Goal: Task Accomplishment & Management: Manage account settings

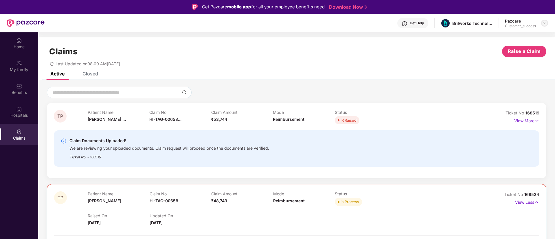
click at [544, 24] on img at bounding box center [545, 23] width 5 height 5
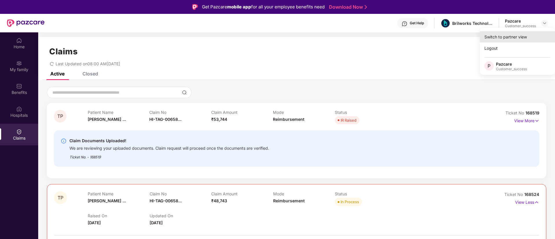
click at [514, 41] on div "Switch to partner view" at bounding box center [517, 36] width 75 height 11
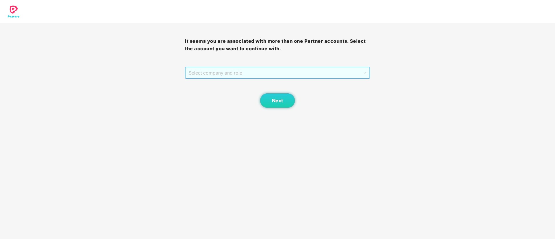
click at [294, 73] on span "Select company and role" at bounding box center [277, 72] width 177 height 11
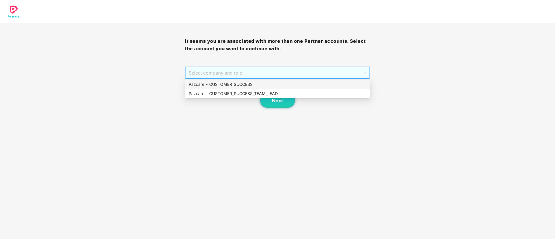
click at [270, 85] on div "Pazcare - CUSTOMER_SUCCESS" at bounding box center [278, 84] width 178 height 6
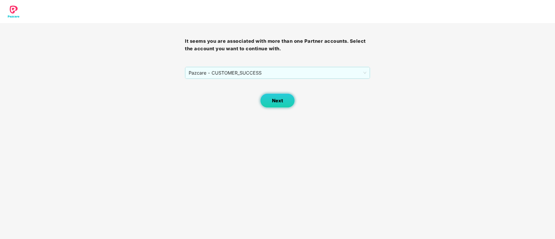
click at [276, 96] on button "Next" at bounding box center [277, 101] width 35 height 14
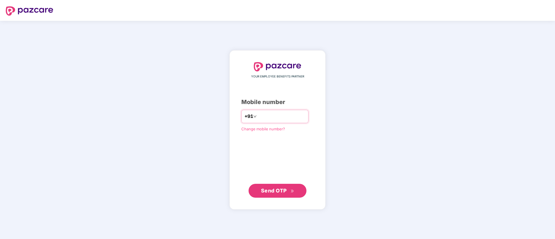
click at [305, 119] on input "number" at bounding box center [281, 116] width 47 height 9
type input "**********"
click at [299, 188] on button "Send OTP" at bounding box center [278, 191] width 58 height 14
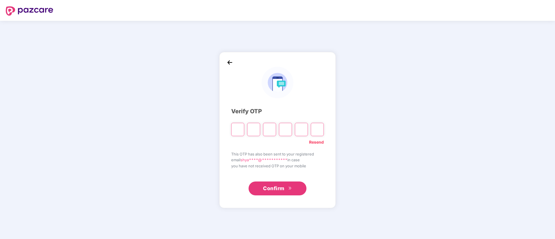
type input "*"
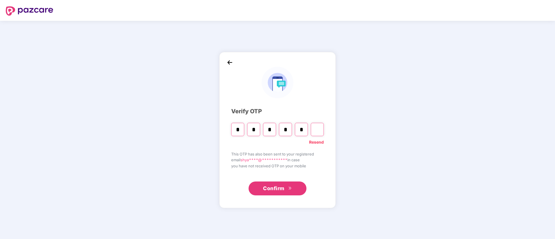
type input "*"
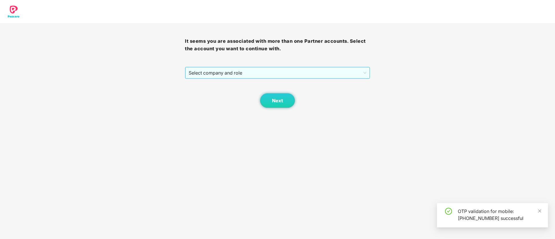
click at [288, 69] on span "Select company and role" at bounding box center [277, 72] width 177 height 11
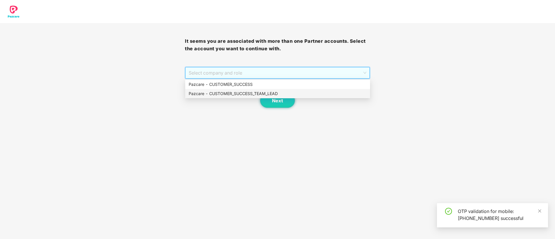
click at [283, 94] on div "Pazcare - CUSTOMER_SUCCESS_TEAM_LEAD" at bounding box center [278, 94] width 178 height 6
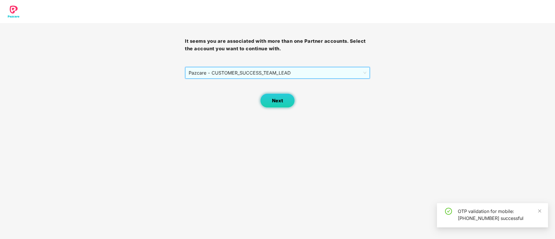
click at [283, 100] on span "Next" at bounding box center [277, 101] width 11 height 6
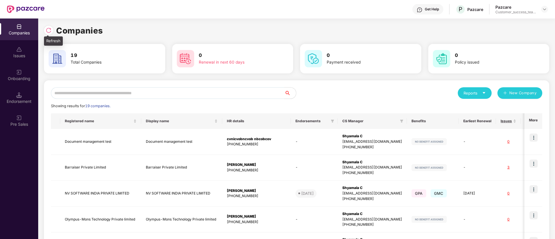
click at [49, 32] on img at bounding box center [49, 31] width 6 height 6
click at [546, 11] on img at bounding box center [545, 9] width 5 height 5
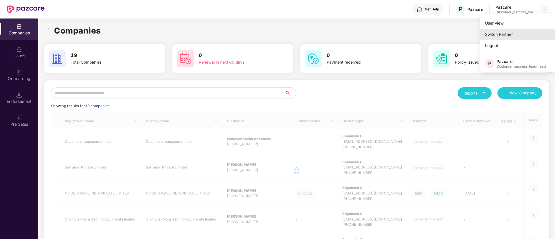
click at [520, 32] on div "Switch Partner" at bounding box center [518, 34] width 75 height 11
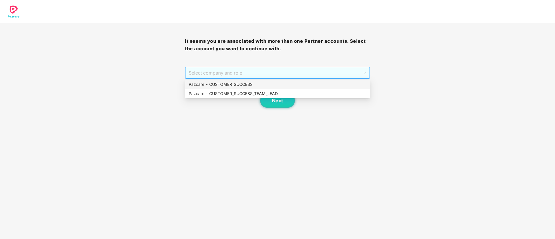
click at [290, 72] on span "Select company and role" at bounding box center [277, 72] width 177 height 11
click at [266, 95] on div "Pazcare - CUSTOMER_SUCCESS_TEAM_LEAD" at bounding box center [278, 94] width 178 height 6
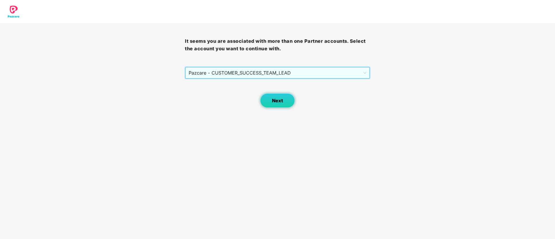
click at [276, 99] on span "Next" at bounding box center [277, 101] width 11 height 6
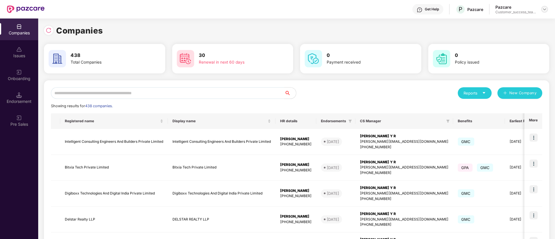
click at [545, 9] on img at bounding box center [545, 9] width 5 height 5
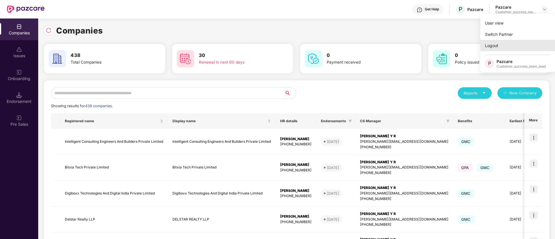
click at [505, 42] on div "Logout" at bounding box center [518, 45] width 75 height 11
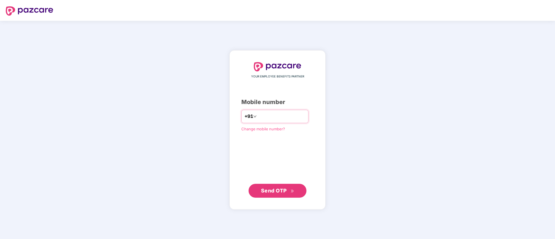
click at [265, 117] on input "number" at bounding box center [281, 116] width 47 height 9
type input "**********"
click at [283, 184] on button "Send OTP" at bounding box center [278, 191] width 58 height 14
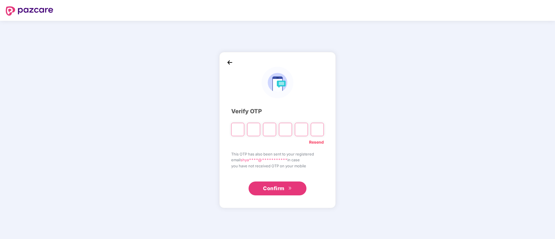
type input "*"
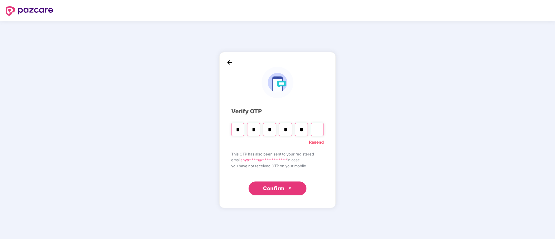
type input "*"
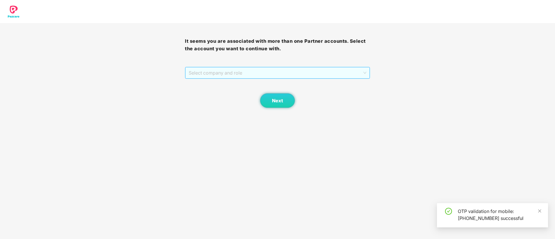
click at [258, 78] on span "Select company and role" at bounding box center [277, 72] width 177 height 11
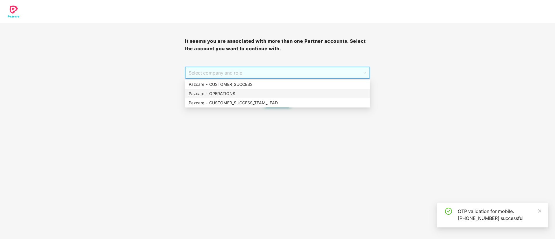
click at [248, 92] on div "Pazcare - OPERATIONS" at bounding box center [278, 94] width 178 height 6
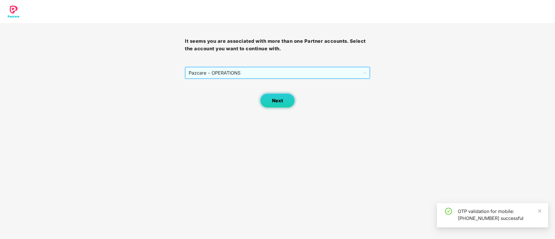
click at [284, 100] on button "Next" at bounding box center [277, 101] width 35 height 14
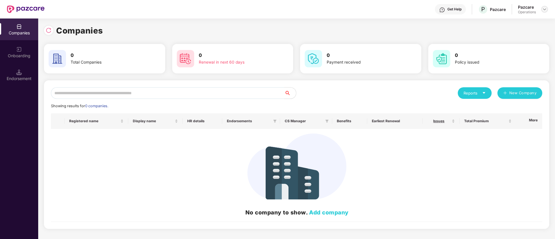
click at [545, 6] on div at bounding box center [544, 9] width 7 height 7
click at [535, 36] on div "Switch Partner" at bounding box center [518, 34] width 75 height 11
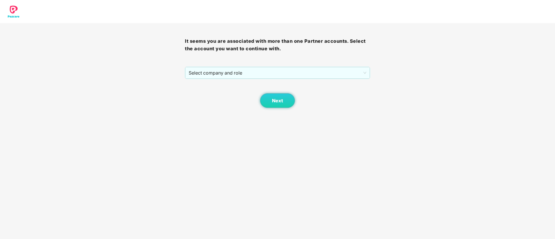
click at [233, 65] on div "It seems you are associated with more than one Partner accounts. Select the acc…" at bounding box center [277, 65] width 185 height 85
click at [231, 74] on span "Select company and role" at bounding box center [277, 72] width 177 height 11
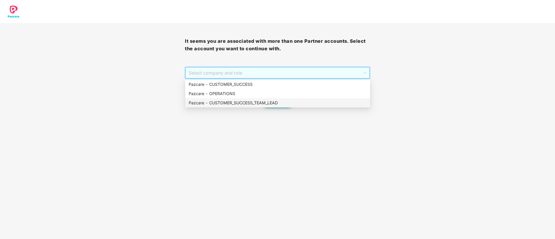
click at [231, 102] on div "Pazcare - CUSTOMER_SUCCESS_TEAM_LEAD" at bounding box center [278, 103] width 178 height 6
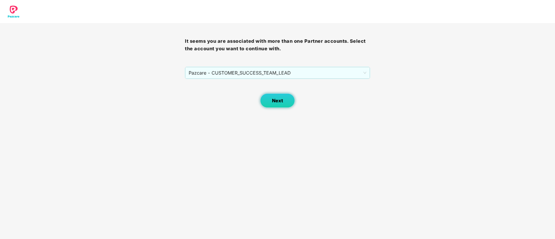
click at [273, 102] on span "Next" at bounding box center [277, 101] width 11 height 6
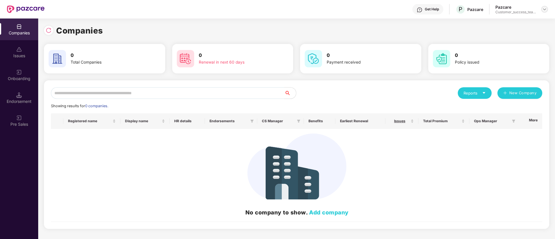
click at [545, 11] on img at bounding box center [545, 9] width 5 height 5
click at [521, 36] on div "Switch Partner" at bounding box center [518, 34] width 75 height 11
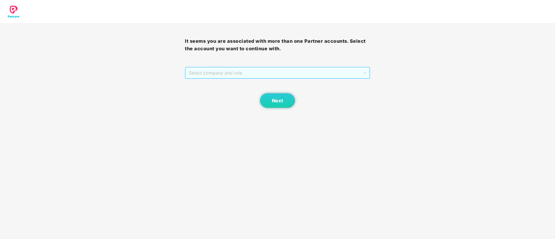
click at [282, 69] on span "Select company and role" at bounding box center [277, 72] width 177 height 11
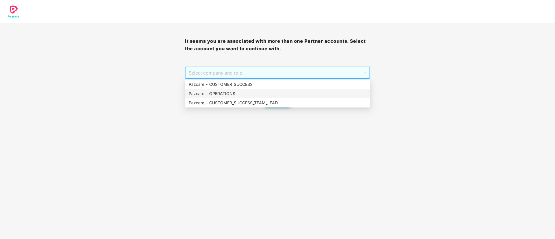
click at [248, 95] on div "Pazcare - OPERATIONS" at bounding box center [278, 94] width 178 height 6
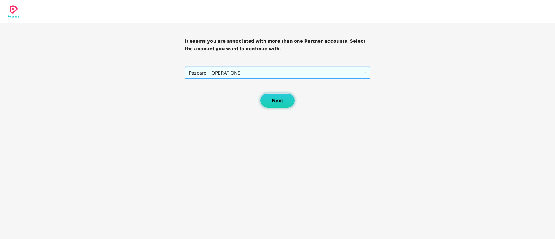
click at [272, 104] on button "Next" at bounding box center [277, 101] width 35 height 14
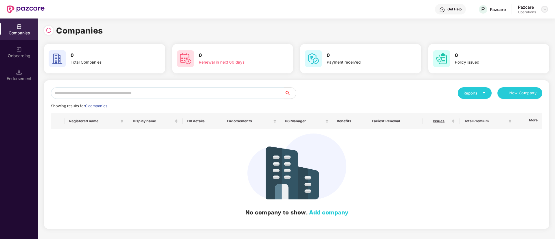
click at [547, 8] on img at bounding box center [545, 9] width 5 height 5
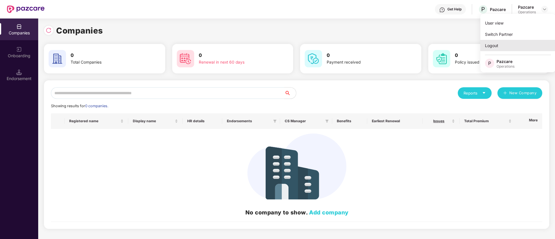
click at [517, 44] on div "Logout" at bounding box center [518, 45] width 75 height 11
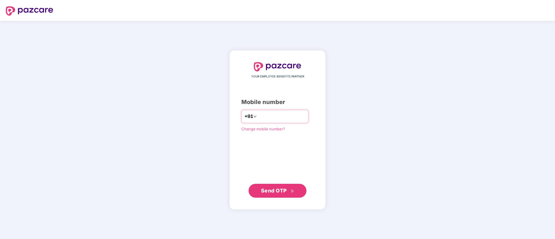
click at [289, 117] on input "number" at bounding box center [281, 116] width 47 height 9
type input "**********"
click at [279, 195] on button "Send OTP" at bounding box center [278, 191] width 58 height 14
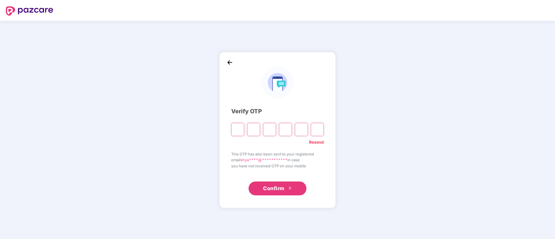
type input "*"
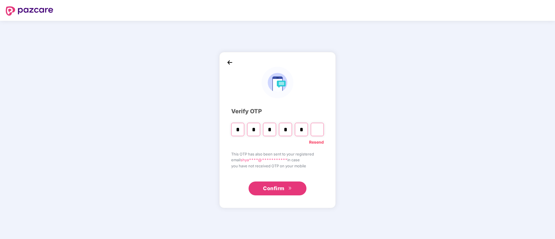
type input "*"
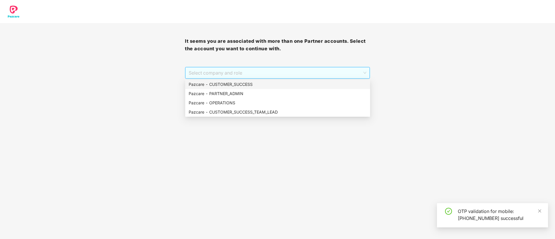
click at [248, 78] on span "Select company and role" at bounding box center [277, 72] width 177 height 11
click at [246, 94] on div "Pazcare - PARTNER_ADMIN" at bounding box center [278, 94] width 178 height 6
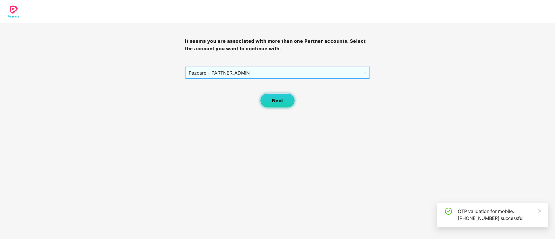
click at [271, 104] on button "Next" at bounding box center [277, 101] width 35 height 14
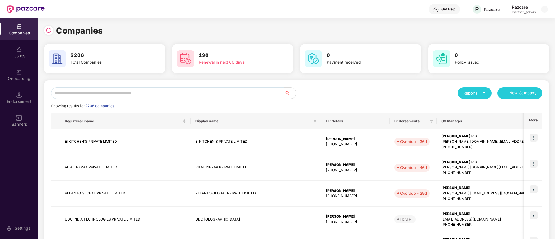
click at [483, 94] on icon "caret-down" at bounding box center [484, 93] width 4 height 4
click at [481, 108] on div "Companies" at bounding box center [472, 108] width 21 height 6
click at [212, 93] on input "text" at bounding box center [168, 93] width 234 height 12
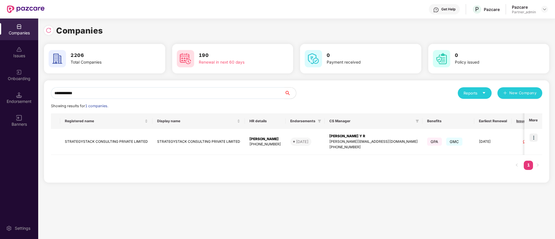
type input "**********"
click at [213, 142] on td "STRATEGYSTACK CONSULTING PRIVATE LIMITED" at bounding box center [199, 142] width 92 height 26
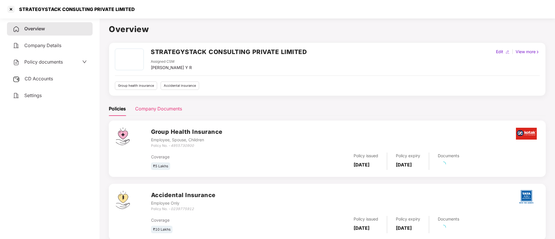
click at [167, 102] on div "Company Documents" at bounding box center [158, 109] width 47 height 14
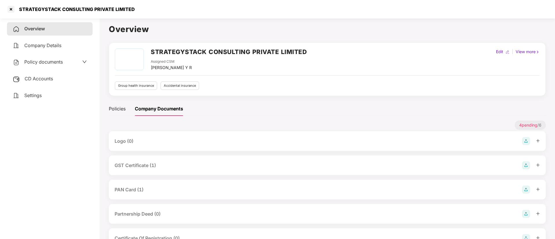
click at [132, 167] on div "GST Certificate (1)" at bounding box center [135, 165] width 41 height 7
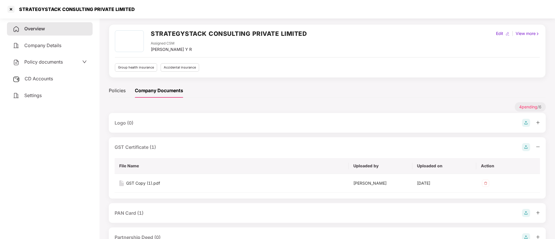
scroll to position [43, 0]
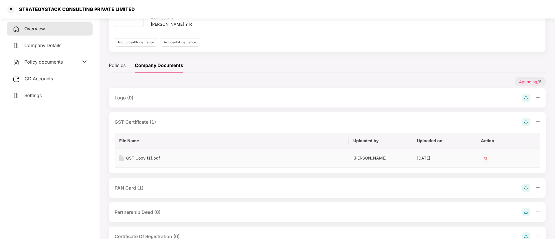
click at [145, 161] on div "GST Copy (1).pdf" at bounding box center [143, 158] width 34 height 6
click at [9, 10] on div at bounding box center [10, 9] width 9 height 9
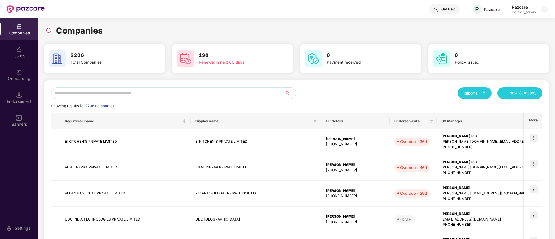
scroll to position [0, 0]
click at [209, 96] on input "text" at bounding box center [168, 93] width 234 height 12
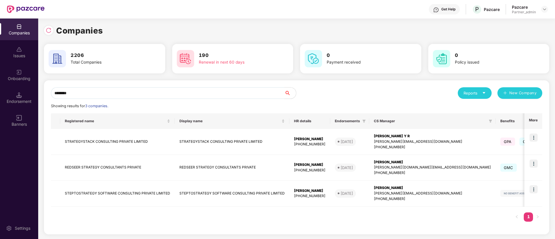
click at [203, 94] on input "********" at bounding box center [168, 93] width 234 height 12
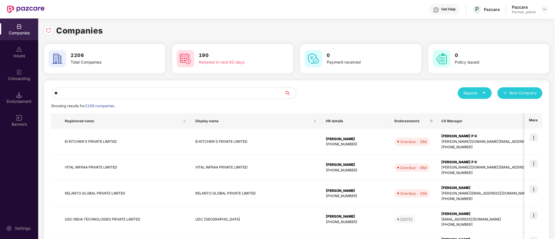
type input "*"
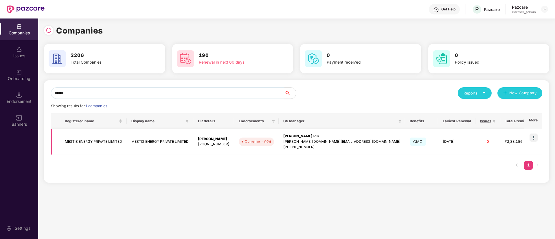
type input "******"
click at [536, 138] on img at bounding box center [534, 138] width 8 height 8
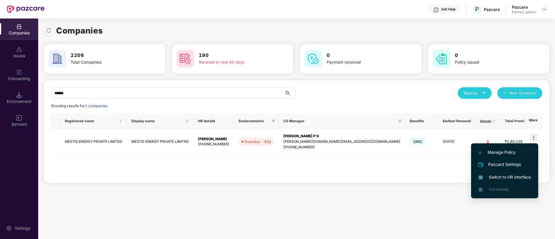
click at [506, 177] on span "Switch to HR interface" at bounding box center [505, 177] width 53 height 6
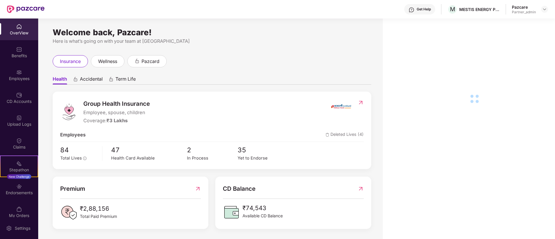
click at [22, 189] on div "Endorsements" at bounding box center [19, 190] width 38 height 22
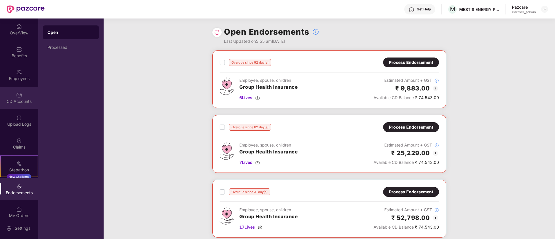
click at [19, 93] on img at bounding box center [19, 95] width 6 height 6
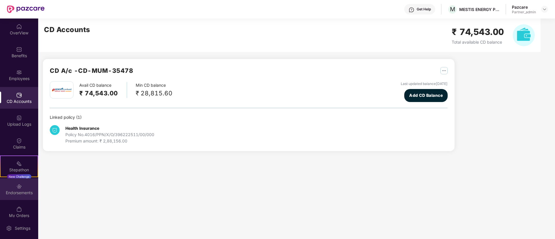
click at [21, 192] on div "Endorsements" at bounding box center [19, 193] width 38 height 6
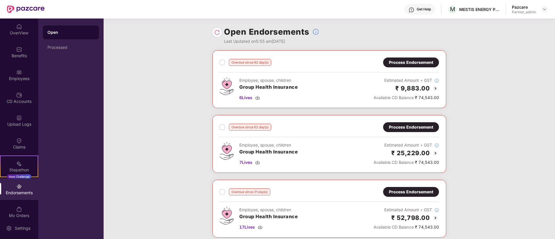
click at [436, 89] on img at bounding box center [435, 88] width 7 height 7
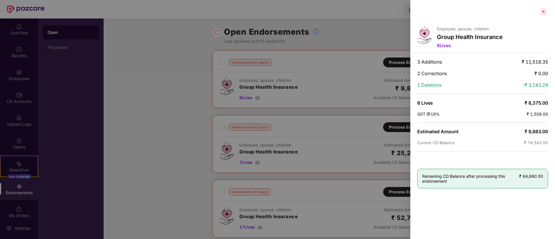
click at [543, 11] on div at bounding box center [543, 11] width 9 height 9
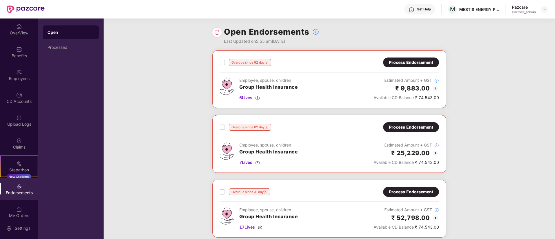
click at [429, 62] on div "Process Endorsement" at bounding box center [411, 62] width 44 height 6
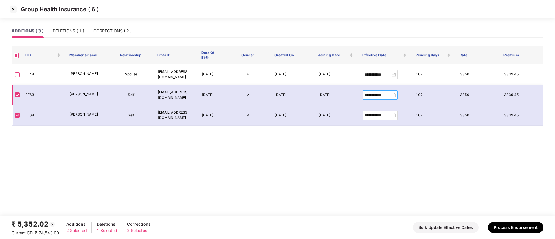
click at [392, 96] on div "**********" at bounding box center [380, 95] width 31 height 6
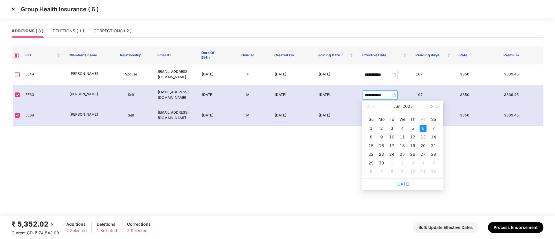
click at [433, 107] on button "button" at bounding box center [431, 107] width 6 height 12
type input "**********"
click at [404, 155] on div "20" at bounding box center [402, 154] width 7 height 7
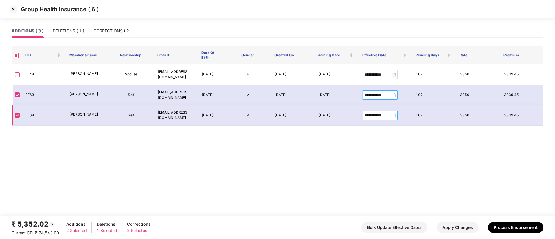
click at [393, 113] on div "**********" at bounding box center [380, 115] width 31 height 6
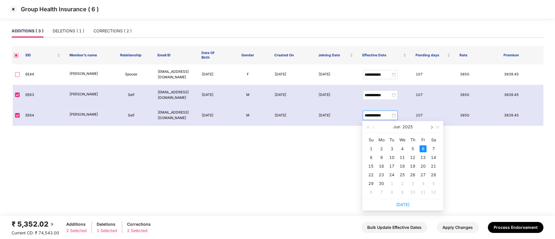
click at [431, 127] on span "button" at bounding box center [431, 127] width 3 height 3
click at [432, 130] on button "button" at bounding box center [431, 127] width 6 height 12
type input "**********"
click at [404, 173] on div "20" at bounding box center [402, 175] width 7 height 7
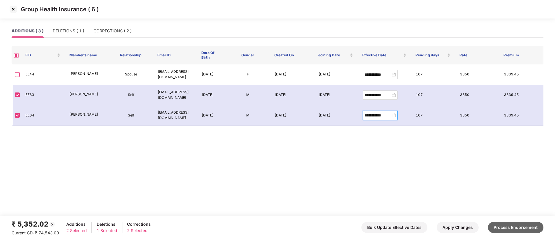
click at [514, 225] on button "Process Endorsement" at bounding box center [516, 227] width 56 height 11
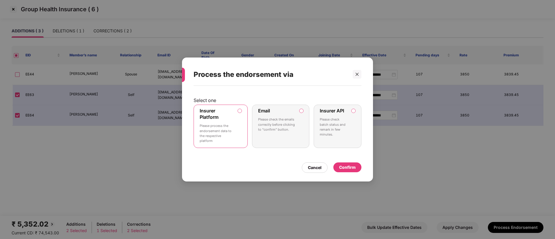
click at [351, 166] on div "Confirm" at bounding box center [347, 167] width 17 height 6
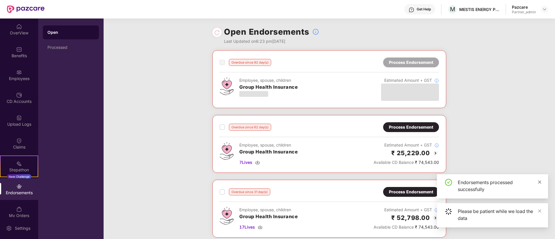
click at [539, 182] on icon "close" at bounding box center [540, 182] width 4 height 4
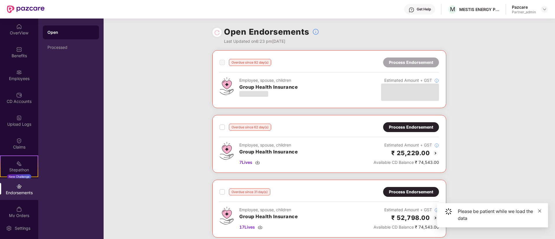
click at [539, 211] on icon "close" at bounding box center [540, 211] width 4 height 4
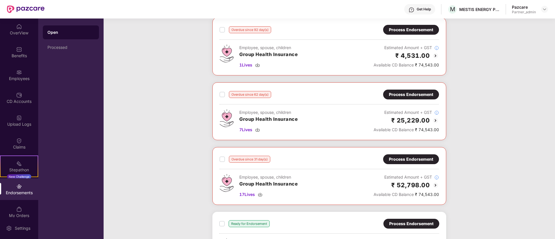
scroll to position [43, 0]
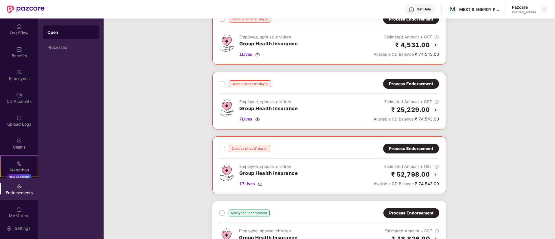
click at [436, 107] on img at bounding box center [435, 110] width 7 height 7
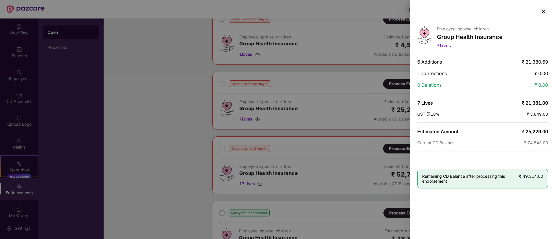
click at [539, 6] on div "Employee, spouse, children Group Health Insurance 7 Lives 6 Additions ₹ 21,380.…" at bounding box center [483, 119] width 145 height 239
click at [545, 9] on div at bounding box center [543, 11] width 9 height 9
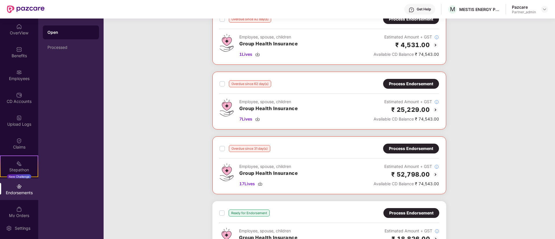
click at [425, 85] on div "Process Endorsement" at bounding box center [411, 84] width 44 height 6
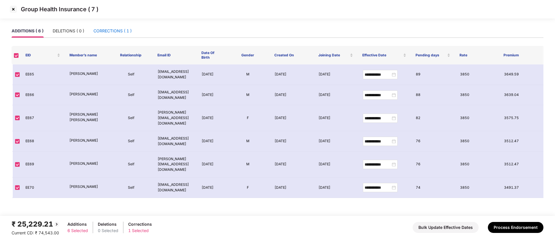
click at [115, 29] on div "CORRECTIONS ( 1 )" at bounding box center [113, 31] width 38 height 6
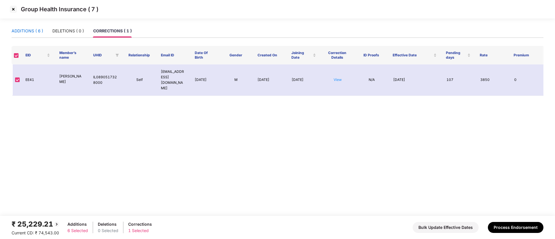
click at [30, 30] on div "ADDITIONS ( 6 )" at bounding box center [28, 31] width 32 height 6
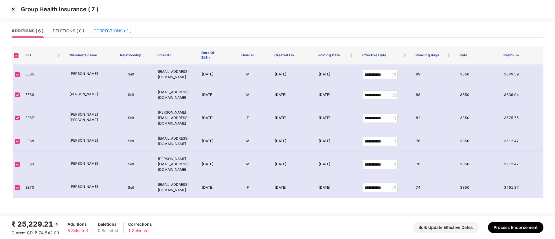
click at [120, 29] on div "CORRECTIONS ( 1 )" at bounding box center [113, 31] width 38 height 6
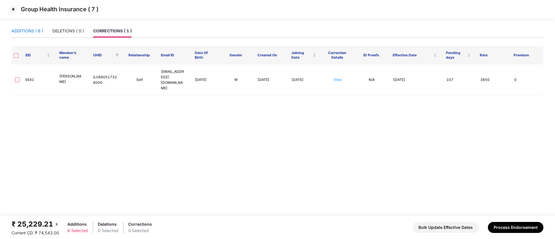
click at [33, 32] on div "ADDITIONS ( 6 )" at bounding box center [28, 31] width 32 height 6
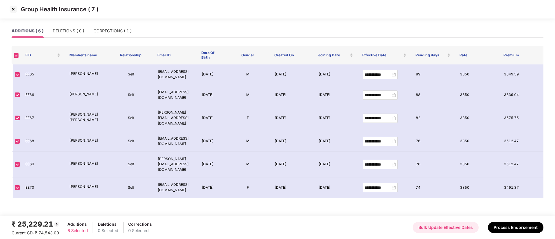
click at [441, 228] on button "Bulk Update Effective Dates" at bounding box center [446, 227] width 66 height 11
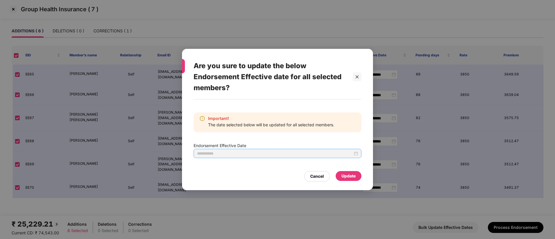
click at [242, 151] on input at bounding box center [275, 154] width 156 height 6
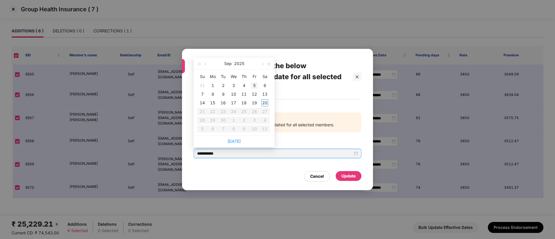
type input "**********"
click at [205, 65] on span "button" at bounding box center [205, 64] width 3 height 3
type input "**********"
click at [233, 110] on div "20" at bounding box center [233, 111] width 7 height 7
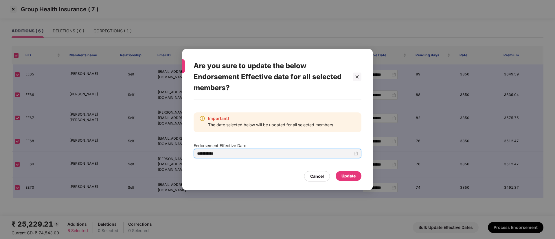
click at [343, 175] on div "Update" at bounding box center [349, 176] width 14 height 6
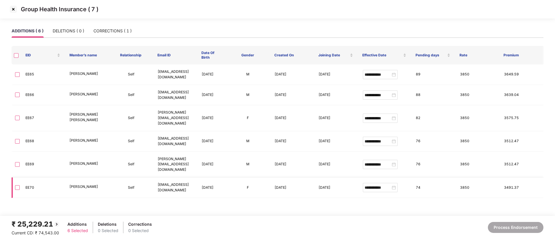
type input "**********"
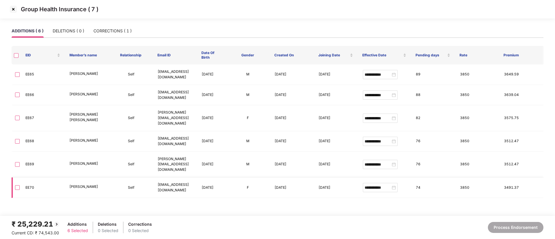
type input "**********"
click at [15, 52] on label at bounding box center [16, 55] width 5 height 6
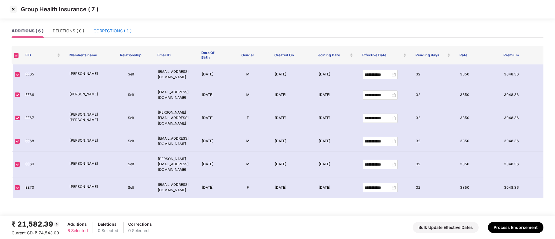
click at [108, 34] on div "CORRECTIONS ( 1 )" at bounding box center [113, 31] width 38 height 6
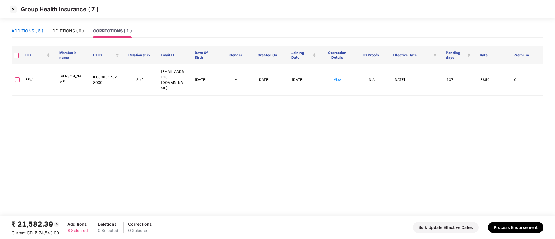
click at [25, 28] on div "ADDITIONS ( 6 )" at bounding box center [28, 31] width 32 height 6
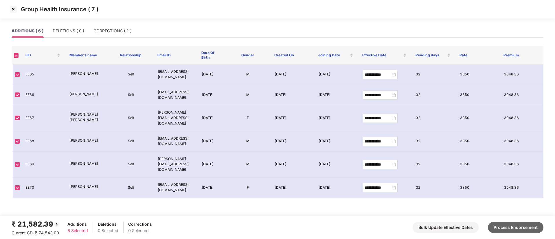
click at [526, 229] on button "Process Endorsement" at bounding box center [516, 227] width 56 height 11
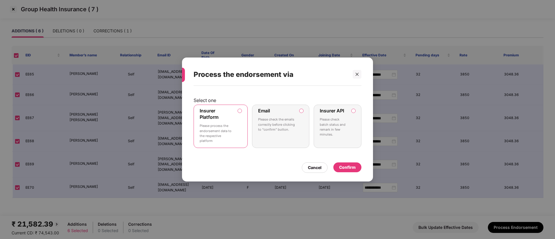
click at [351, 170] on div "Confirm" at bounding box center [347, 167] width 17 height 6
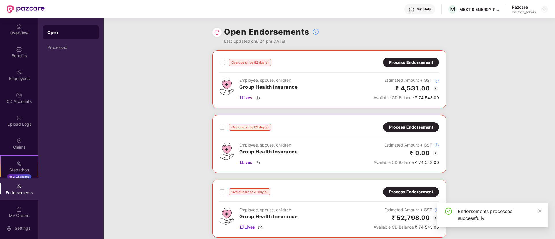
click at [539, 210] on icon "close" at bounding box center [540, 211] width 4 height 4
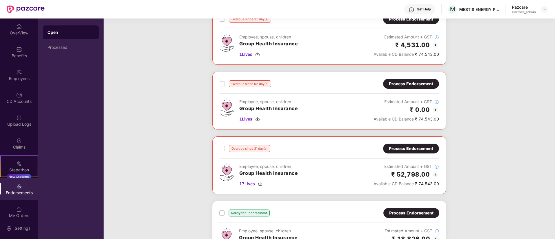
click at [435, 174] on img at bounding box center [435, 174] width 7 height 7
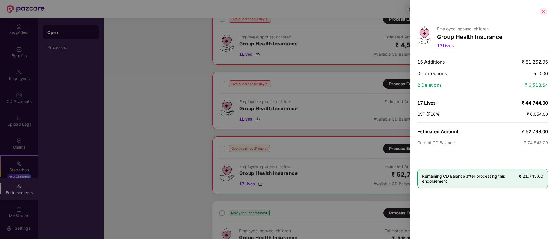
click at [542, 10] on div at bounding box center [543, 11] width 9 height 9
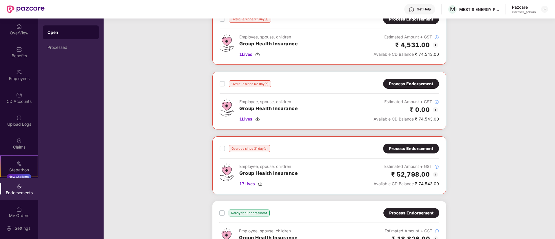
click at [411, 149] on div "Process Endorsement" at bounding box center [411, 149] width 44 height 6
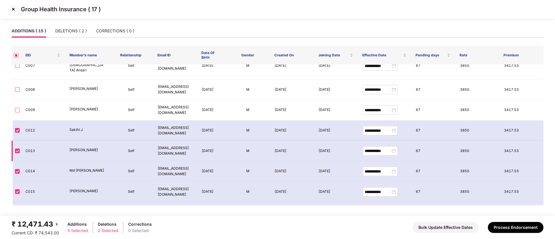
scroll to position [80, 0]
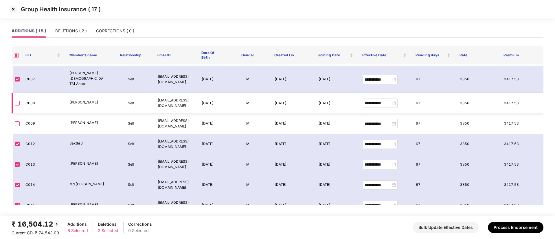
click at [17, 101] on td at bounding box center [16, 103] width 9 height 21
click at [17, 100] on label at bounding box center [17, 103] width 5 height 6
click at [18, 121] on label at bounding box center [17, 124] width 5 height 6
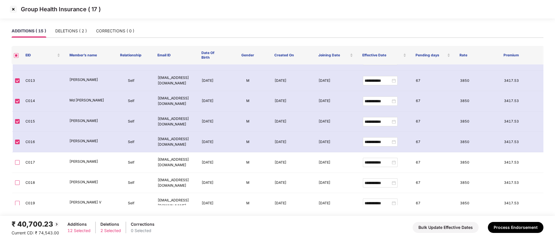
scroll to position [167, 0]
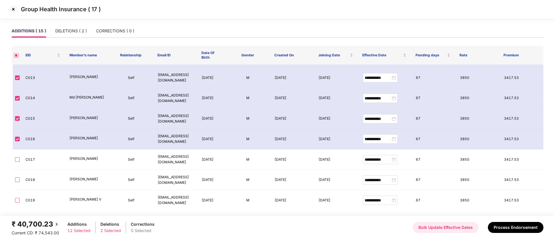
click at [444, 231] on button "Bulk Update Effective Dates" at bounding box center [446, 227] width 66 height 11
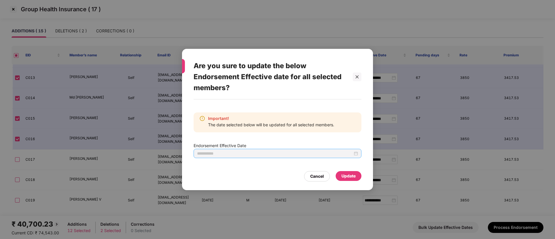
click at [286, 156] on input at bounding box center [275, 154] width 156 height 6
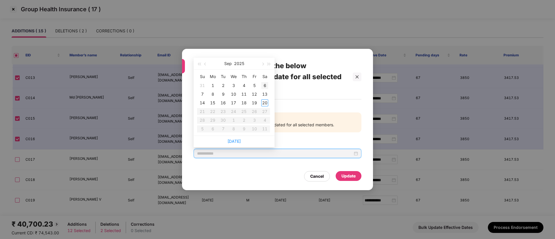
type input "**********"
click at [204, 62] on button "button" at bounding box center [205, 64] width 6 height 12
type input "**********"
click at [233, 112] on div "20" at bounding box center [233, 111] width 7 height 7
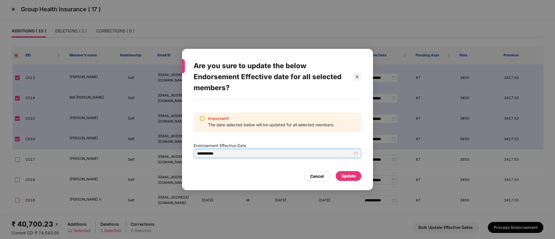
click at [347, 174] on div "Update" at bounding box center [349, 176] width 14 height 6
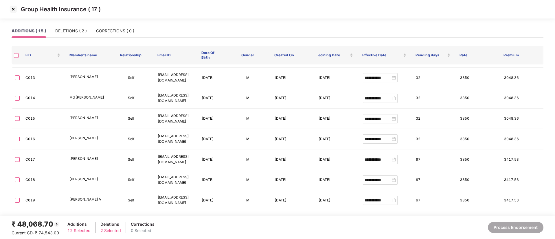
type input "**********"
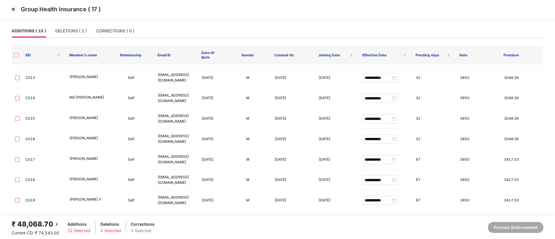
type input "**********"
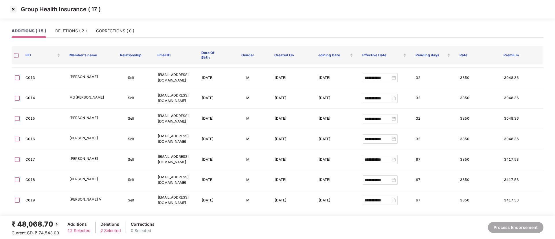
type input "**********"
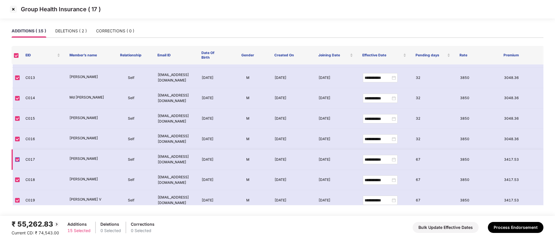
click at [17, 157] on label at bounding box center [17, 160] width 5 height 6
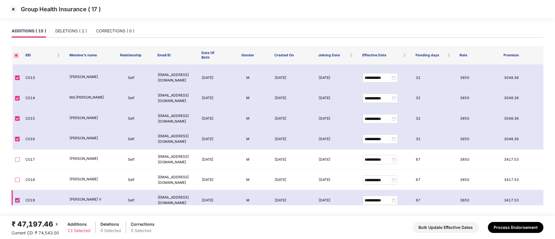
click at [19, 198] on label at bounding box center [17, 200] width 5 height 6
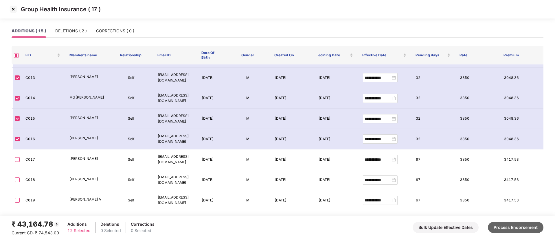
click at [519, 232] on button "Process Endorsement" at bounding box center [516, 227] width 56 height 11
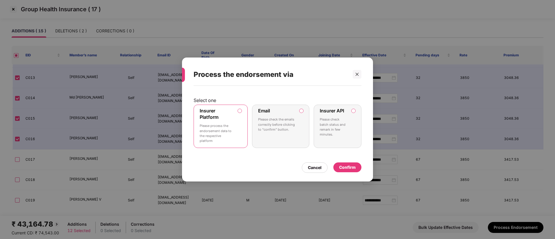
click at [350, 164] on div "Confirm" at bounding box center [347, 167] width 17 height 6
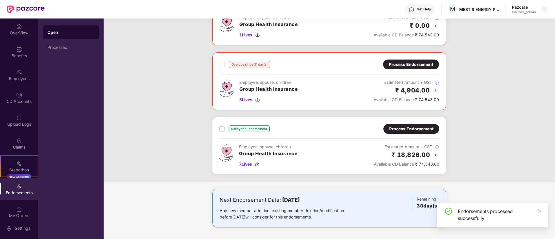
scroll to position [0, 0]
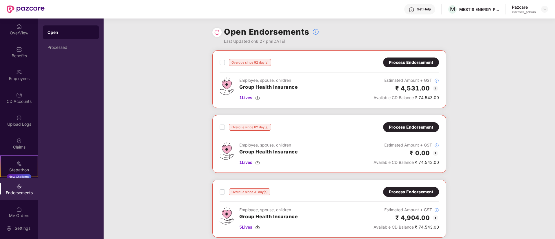
click at [216, 32] on img at bounding box center [217, 33] width 6 height 6
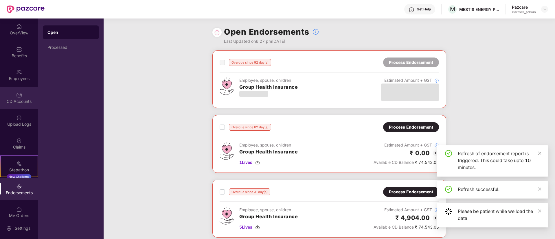
click at [14, 102] on div "CD Accounts" at bounding box center [19, 102] width 38 height 6
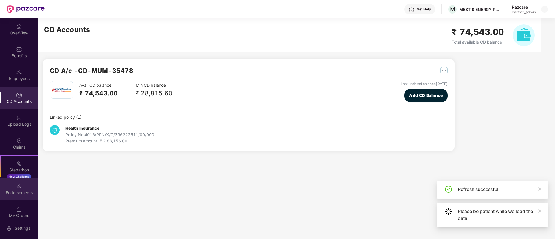
click at [17, 186] on img at bounding box center [19, 187] width 6 height 6
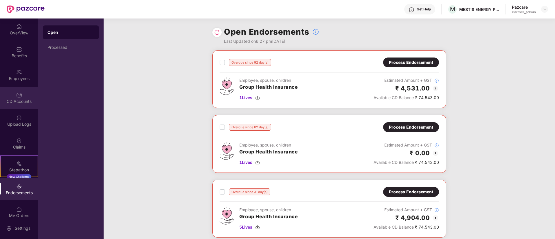
click at [18, 97] on img at bounding box center [19, 95] width 6 height 6
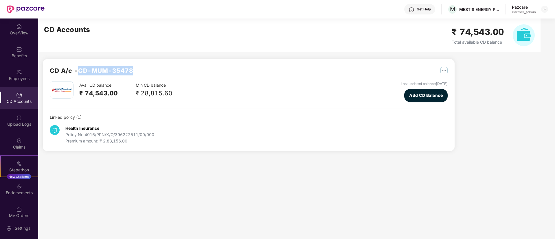
drag, startPoint x: 135, startPoint y: 69, endPoint x: 79, endPoint y: 69, distance: 55.3
click at [79, 69] on div "CD A/c - CD-MUM-35478" at bounding box center [249, 73] width 398 height 15
copy h2 "CD-MUM-35478"
click at [17, 85] on div "Employees" at bounding box center [19, 75] width 38 height 22
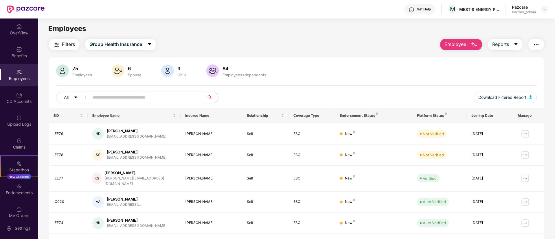
click at [536, 45] on img "button" at bounding box center [536, 44] width 7 height 7
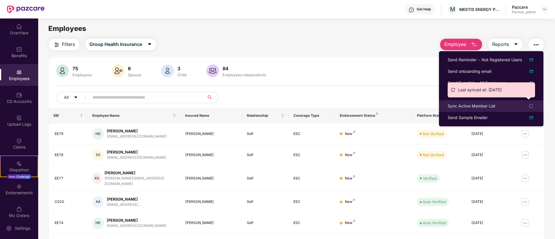
click at [491, 103] on div "Sync Active Member List" at bounding box center [472, 106] width 48 height 6
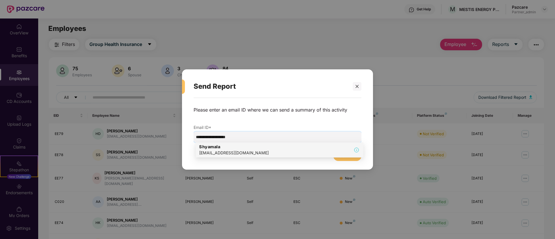
click at [205, 150] on div "shyamala@pazcare.com" at bounding box center [234, 153] width 70 height 6
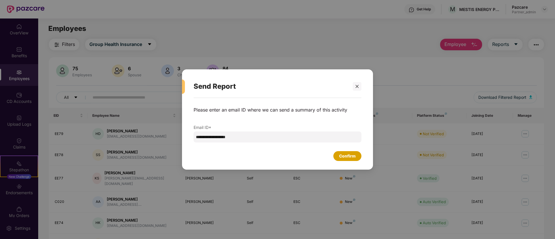
click at [348, 158] on div "Confirm" at bounding box center [347, 156] width 17 height 6
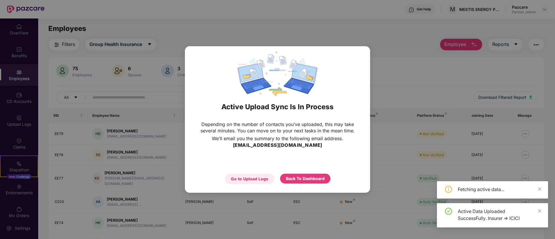
click at [244, 178] on div "Go to Upload Logs" at bounding box center [249, 179] width 37 height 6
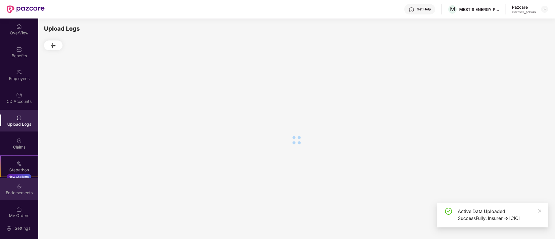
click at [21, 191] on div "Endorsements" at bounding box center [19, 193] width 38 height 6
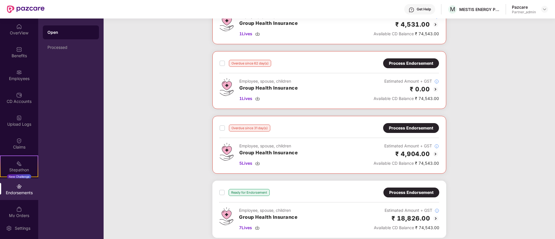
scroll to position [41, 0]
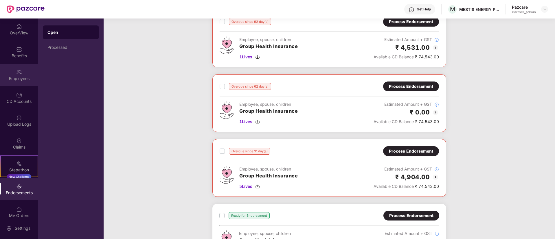
click at [27, 72] on div "Employees" at bounding box center [19, 75] width 38 height 22
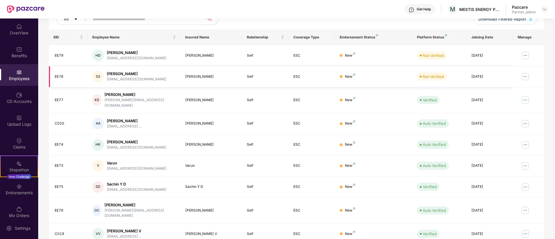
scroll to position [116, 0]
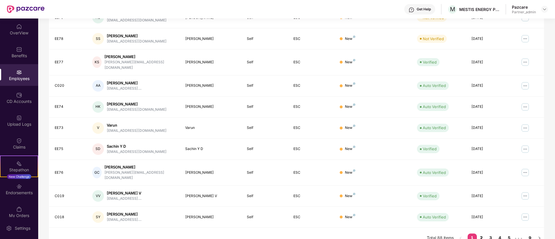
click at [480, 234] on link "2" at bounding box center [481, 238] width 9 height 9
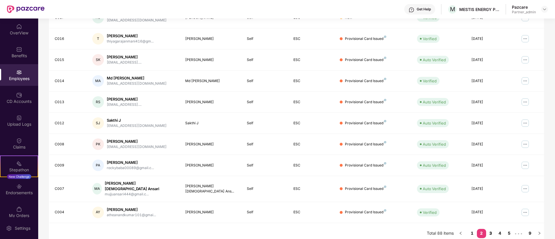
click at [491, 229] on link "3" at bounding box center [490, 233] width 9 height 9
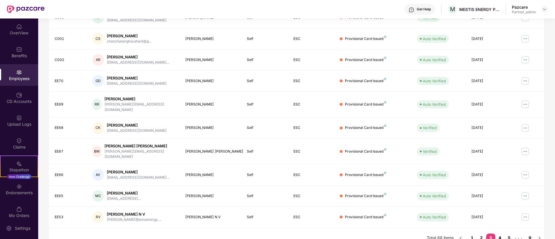
click at [499, 234] on link "4" at bounding box center [500, 238] width 9 height 9
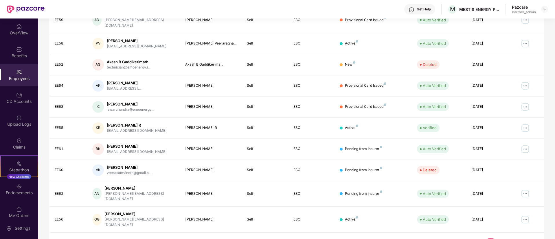
click at [502, 239] on link "5" at bounding box center [500, 243] width 9 height 9
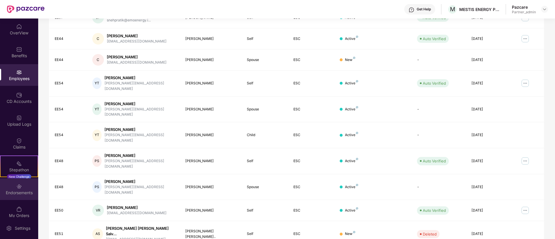
click at [25, 197] on div "Endorsements" at bounding box center [19, 190] width 38 height 22
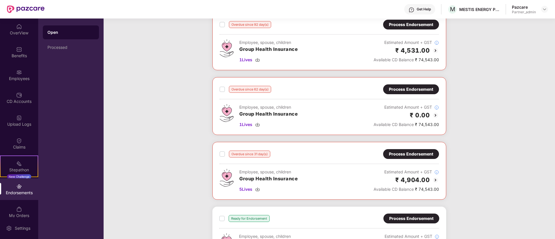
scroll to position [87, 0]
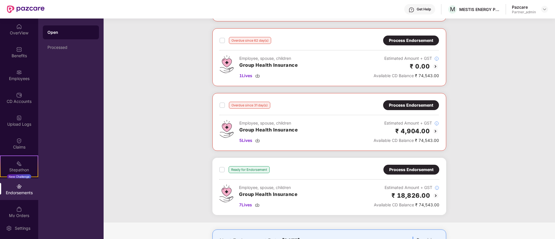
click at [437, 130] on img at bounding box center [435, 131] width 7 height 7
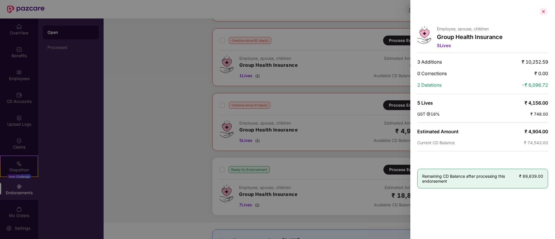
click at [543, 10] on div at bounding box center [543, 11] width 9 height 9
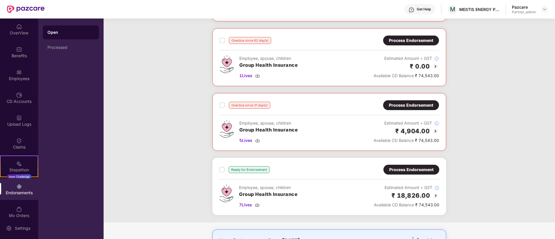
scroll to position [0, 0]
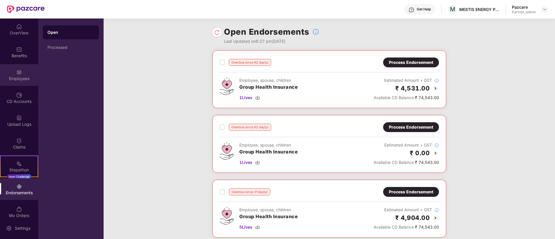
click at [20, 81] on div "Employees" at bounding box center [19, 79] width 38 height 6
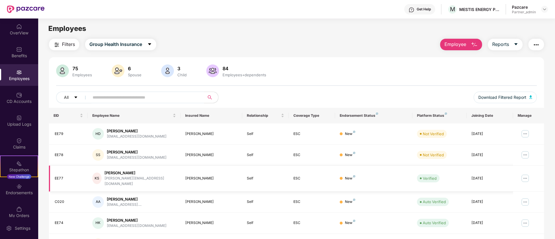
scroll to position [116, 0]
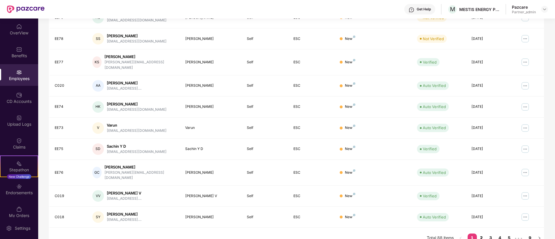
click at [481, 234] on link "2" at bounding box center [481, 238] width 9 height 9
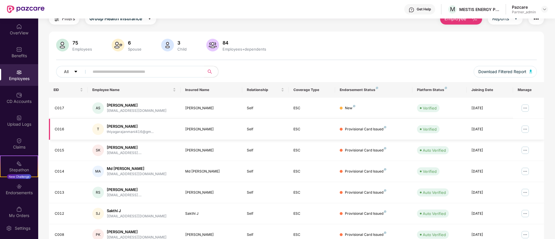
scroll to position [0, 0]
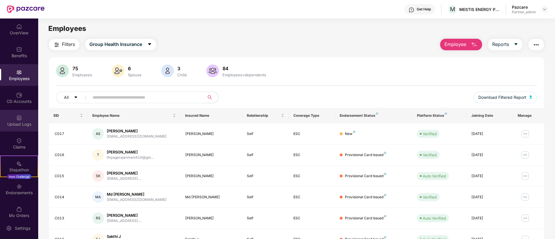
click at [17, 121] on img at bounding box center [19, 118] width 6 height 6
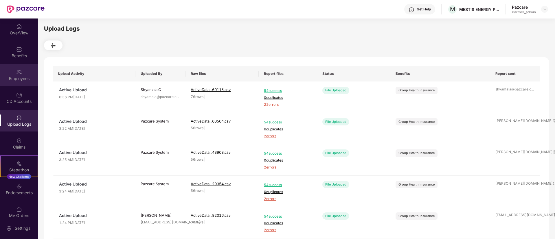
click at [11, 69] on div "Employees" at bounding box center [19, 75] width 38 height 22
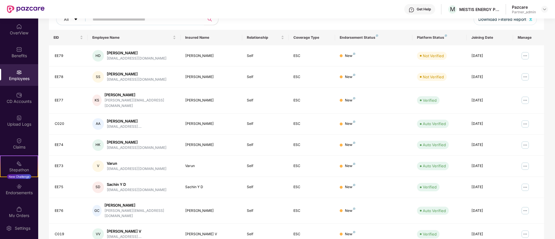
scroll to position [116, 0]
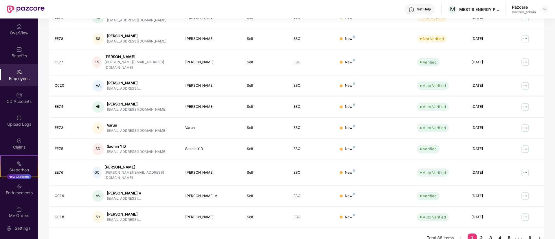
click at [484, 234] on link "2" at bounding box center [481, 238] width 9 height 9
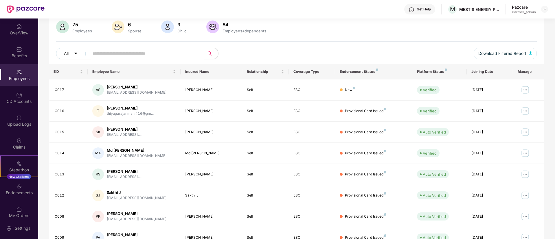
scroll to position [0, 0]
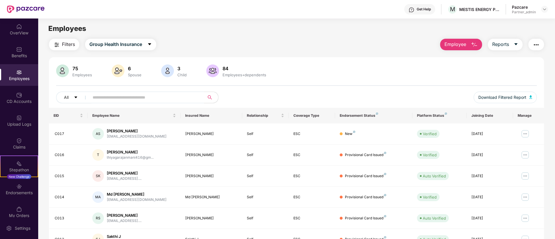
click at [538, 48] on img "button" at bounding box center [536, 44] width 7 height 7
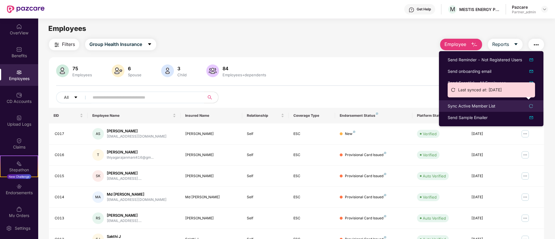
click at [477, 104] on div "Sync Active Member List" at bounding box center [472, 106] width 48 height 6
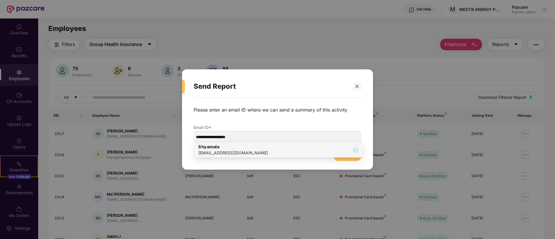
click at [267, 151] on div "Shyamala shyamala@pazcare.com" at bounding box center [278, 150] width 161 height 12
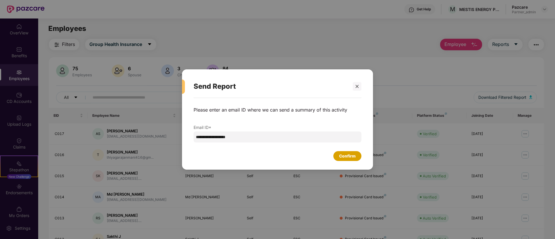
click at [348, 154] on div "Confirm" at bounding box center [347, 156] width 17 height 6
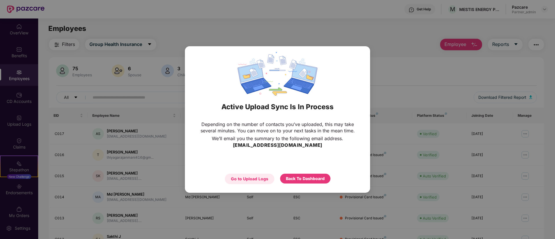
click at [236, 177] on div "Go to Upload Logs" at bounding box center [249, 179] width 37 height 6
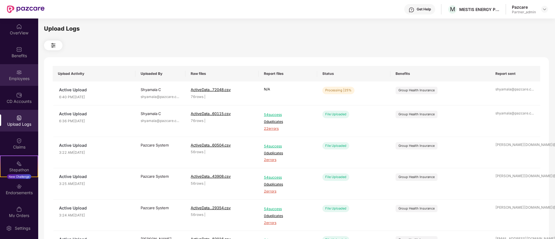
click at [19, 75] on div "Employees" at bounding box center [19, 75] width 38 height 22
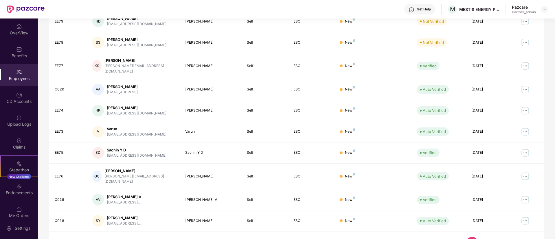
scroll to position [116, 0]
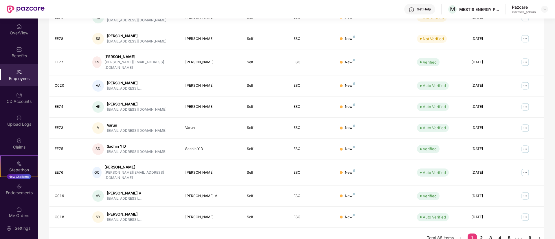
click at [481, 234] on link "2" at bounding box center [481, 238] width 9 height 9
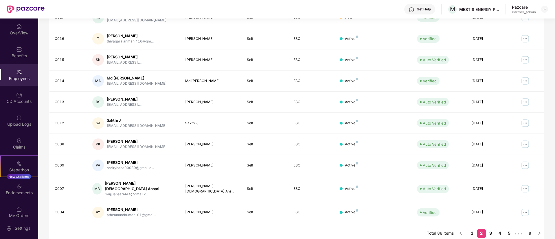
click at [492, 229] on link "3" at bounding box center [490, 233] width 9 height 9
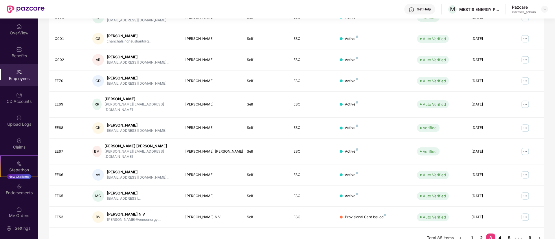
click at [498, 234] on link "4" at bounding box center [500, 238] width 9 height 9
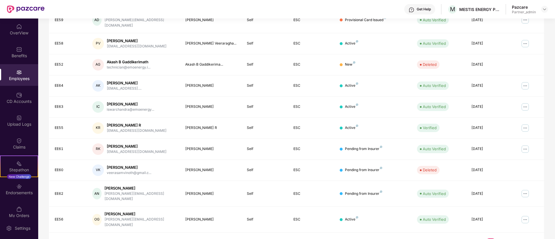
click at [461, 239] on link "1" at bounding box center [463, 243] width 9 height 9
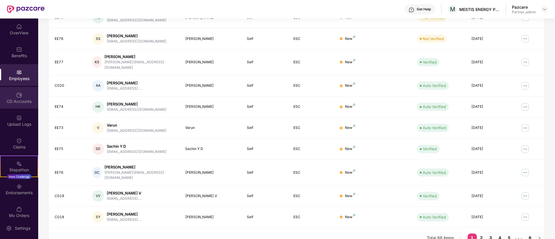
click at [30, 105] on div "CD Accounts" at bounding box center [19, 98] width 38 height 22
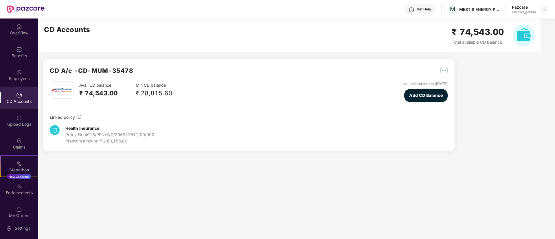
scroll to position [0, 0]
click at [14, 188] on div "Endorsements" at bounding box center [19, 190] width 38 height 22
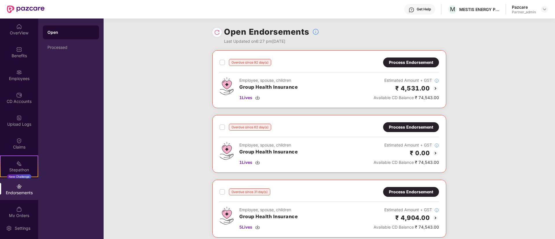
scroll to position [128, 0]
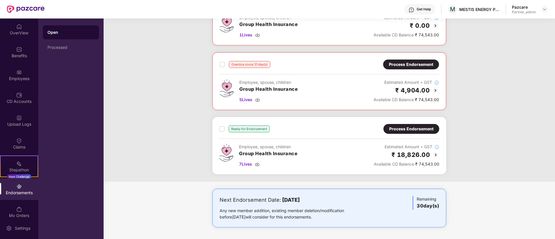
click at [435, 91] on img at bounding box center [435, 90] width 7 height 7
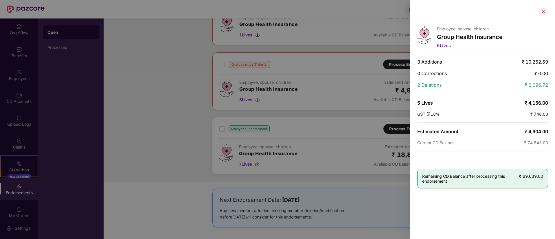
click at [543, 10] on div at bounding box center [543, 11] width 9 height 9
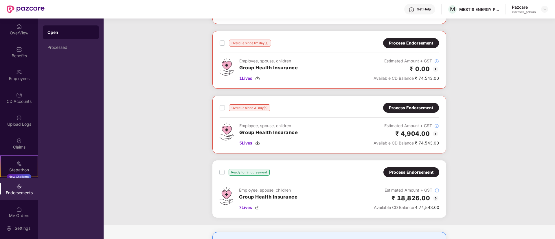
scroll to position [0, 0]
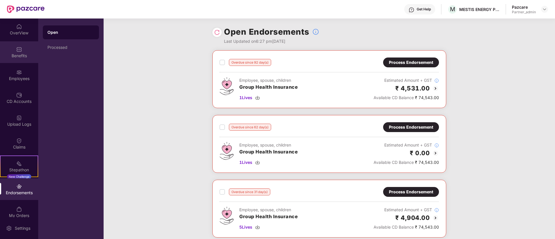
click at [29, 55] on div "Benefits" at bounding box center [19, 56] width 38 height 6
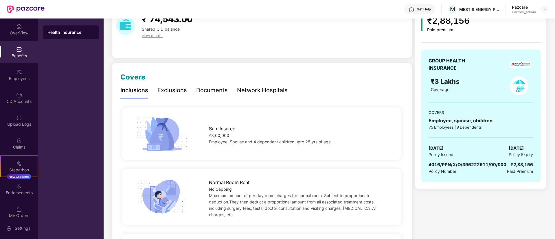
scroll to position [43, 0]
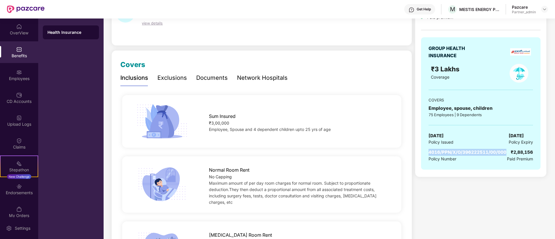
drag, startPoint x: 505, startPoint y: 151, endPoint x: 425, endPoint y: 148, distance: 80.0
click at [425, 148] on div "GROUP HEALTH INSURANCE ₹3 Lakhs Coverage COVERS Employee, spouse, children 75 E…" at bounding box center [480, 103] width 119 height 133
copy span "4016/PPN/X/O/396222511/00/000"
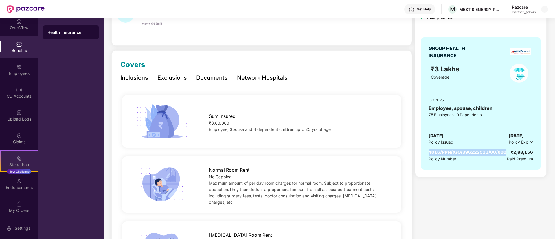
scroll to position [7, 0]
click at [17, 182] on img at bounding box center [19, 180] width 6 height 6
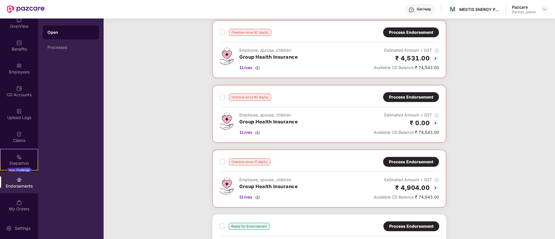
scroll to position [43, 0]
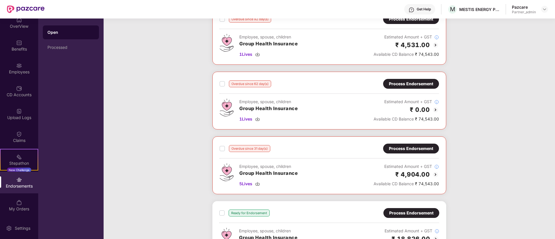
click at [435, 177] on img at bounding box center [435, 174] width 7 height 7
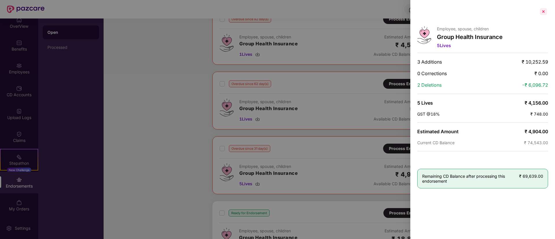
click at [543, 11] on div at bounding box center [543, 11] width 9 height 9
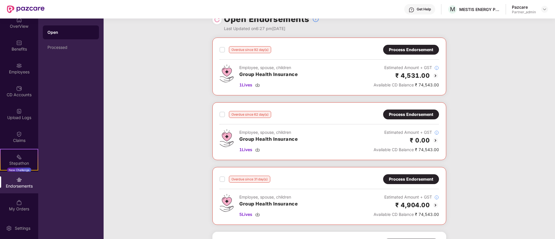
scroll to position [0, 0]
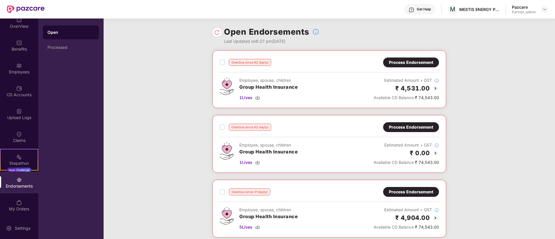
click at [436, 88] on img at bounding box center [435, 88] width 7 height 7
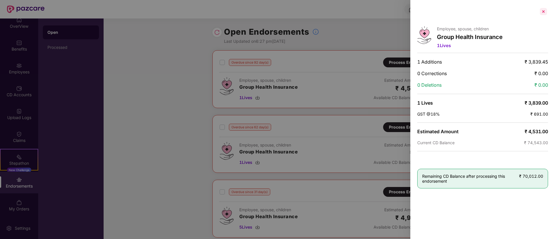
click at [541, 11] on div at bounding box center [543, 11] width 9 height 9
